Goal: Task Accomplishment & Management: Manage account settings

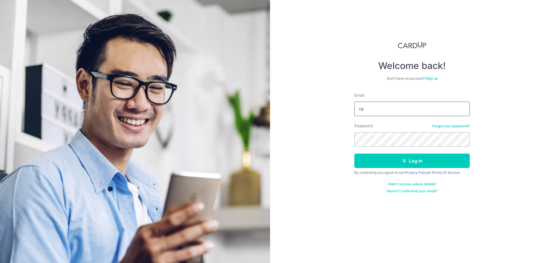
click at [383, 110] on input "ra" at bounding box center [413, 109] width 116 height 14
type input "[EMAIL_ADDRESS][DOMAIN_NAME]"
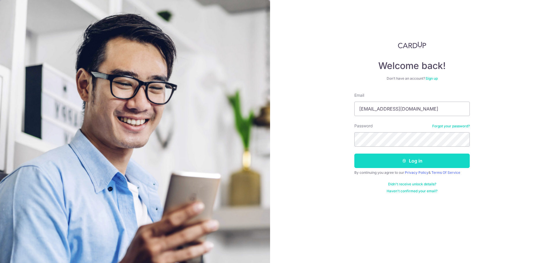
click at [396, 160] on button "Log in" at bounding box center [413, 161] width 116 height 14
